Goal: Check status: Check status

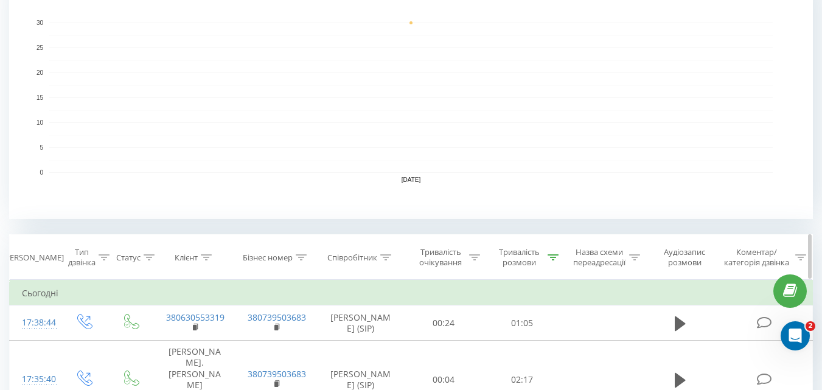
scroll to position [304, 0]
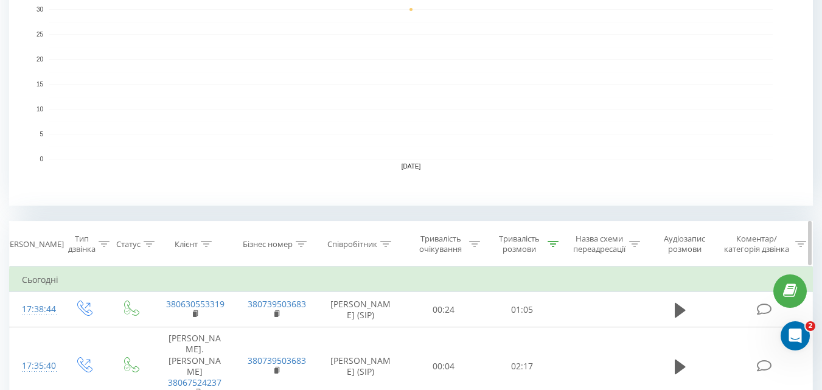
click at [552, 245] on icon at bounding box center [553, 244] width 11 height 6
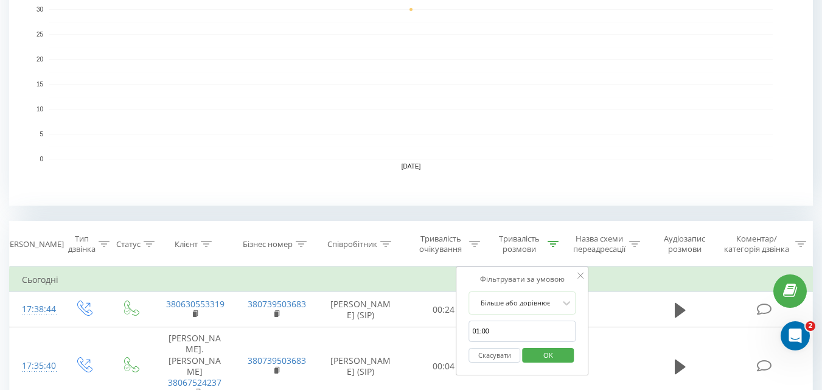
click at [496, 352] on button "Скасувати" at bounding box center [495, 355] width 52 height 15
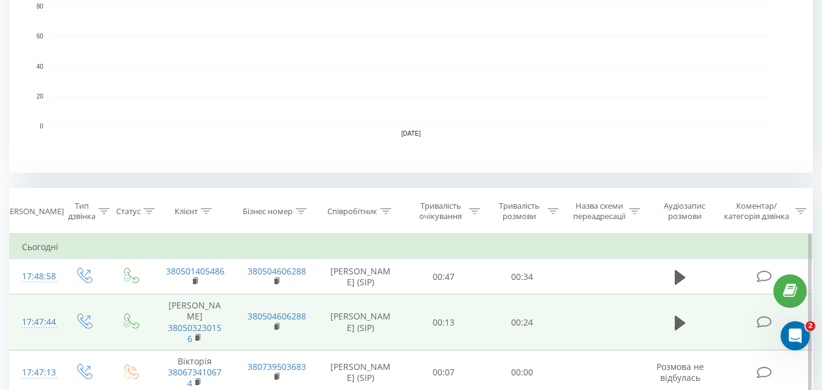
scroll to position [365, 0]
